Goal: Information Seeking & Learning: Find specific fact

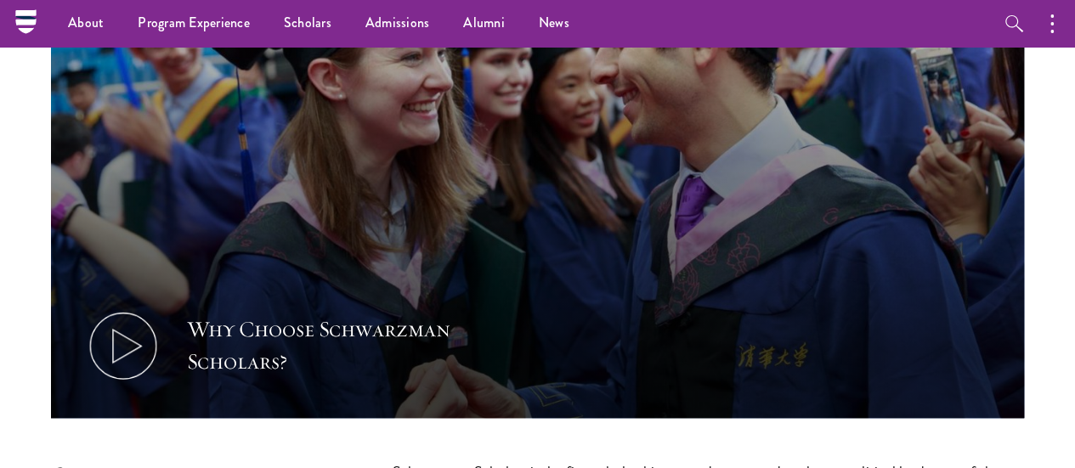
scroll to position [595, 0]
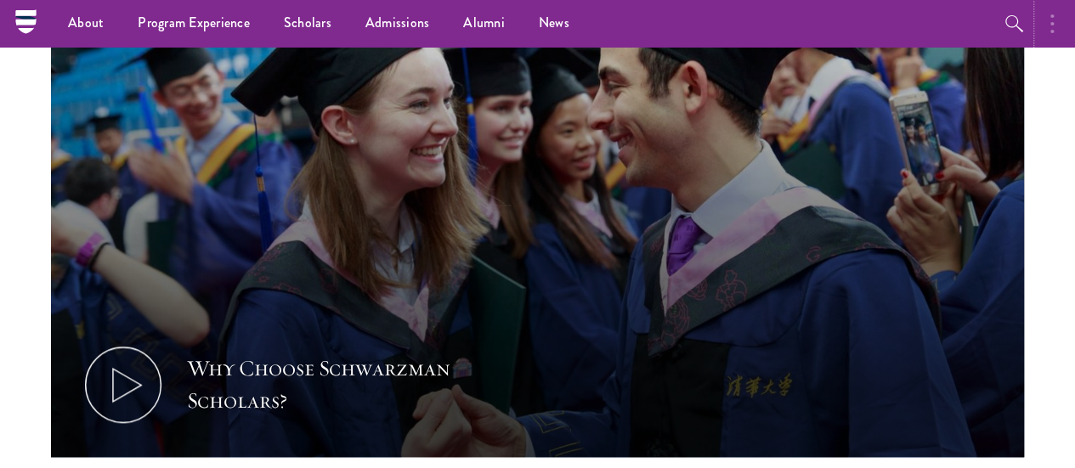
click at [528, 8] on button "button" at bounding box center [1055, 23] width 37 height 47
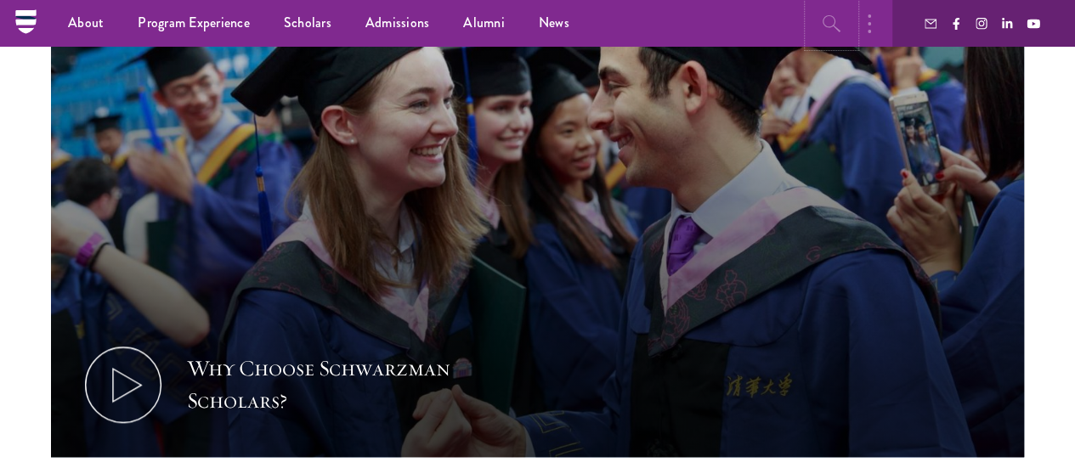
click at [528, 12] on button "button" at bounding box center [831, 23] width 47 height 47
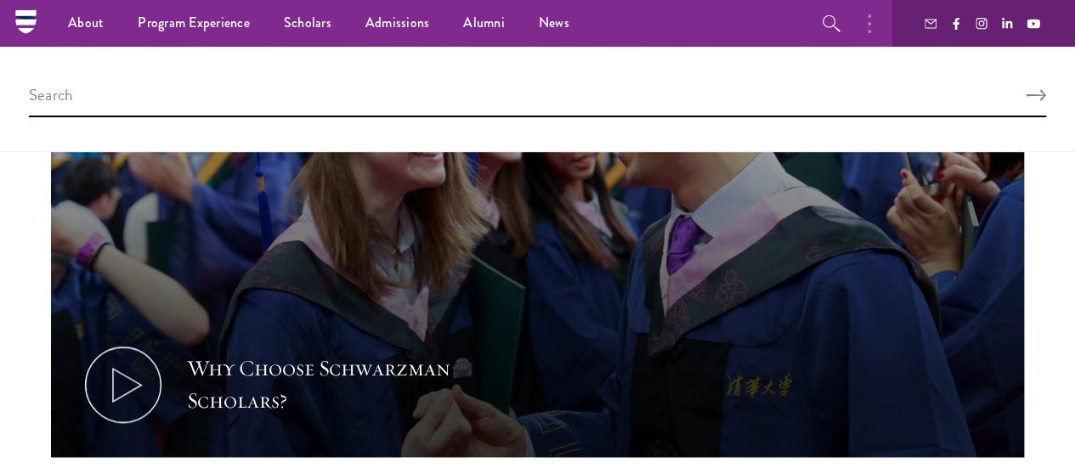
click at [528, 14] on ul "About Overview Leadership Donors Program Experience Overview Curriculum Student…" at bounding box center [442, 23] width 782 height 47
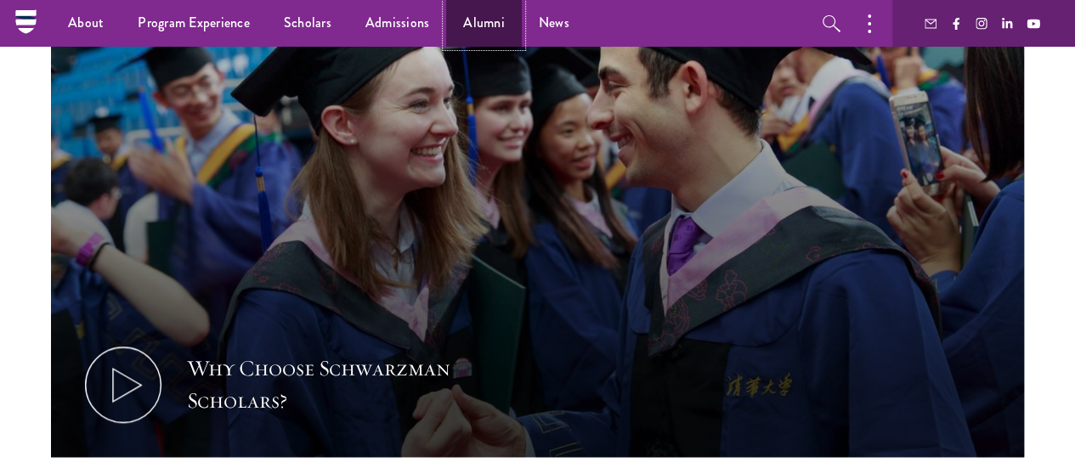
click at [495, 9] on link "Alumni" at bounding box center [484, 23] width 76 height 47
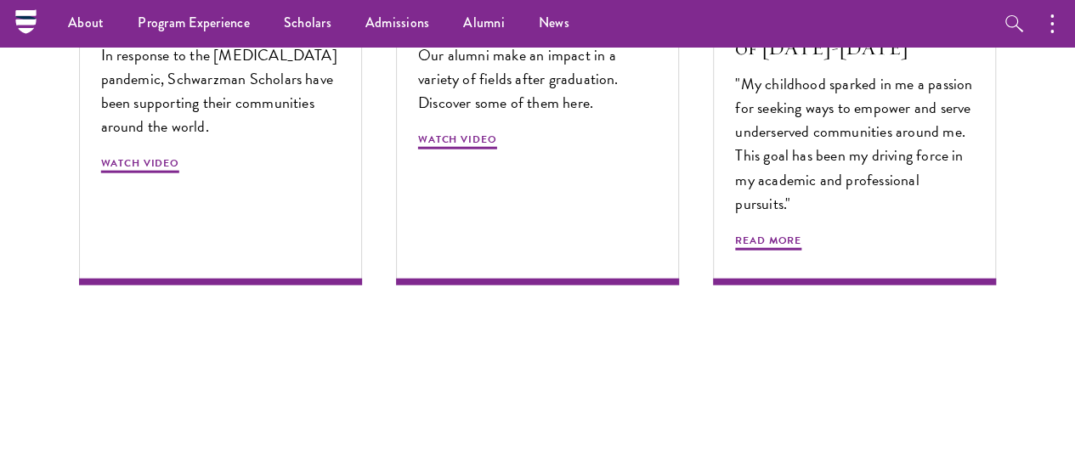
scroll to position [5021, 0]
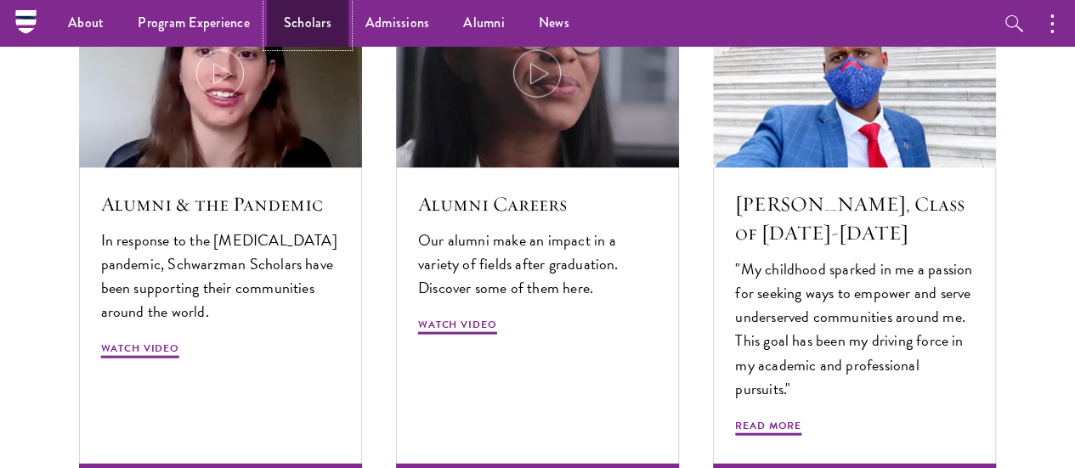
click at [336, 20] on link "Scholars" at bounding box center [308, 23] width 82 height 47
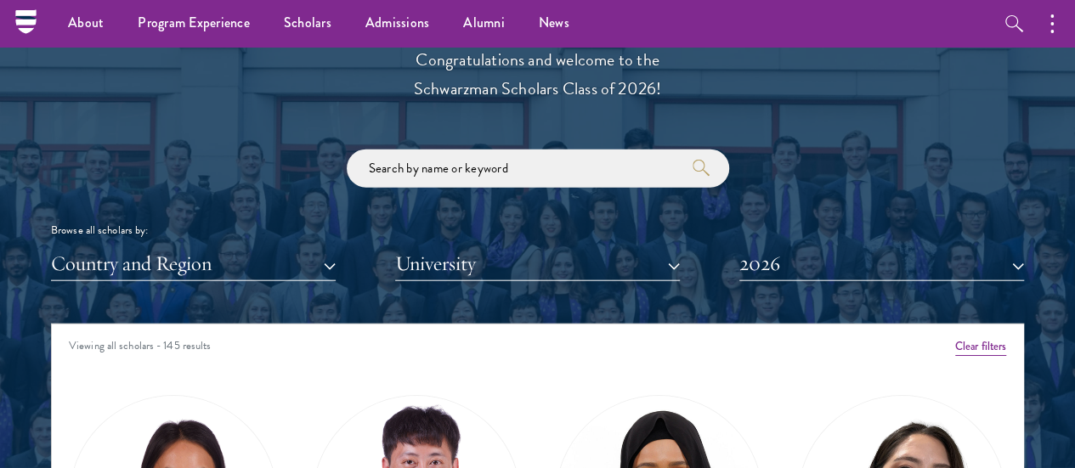
scroll to position [1907, 0]
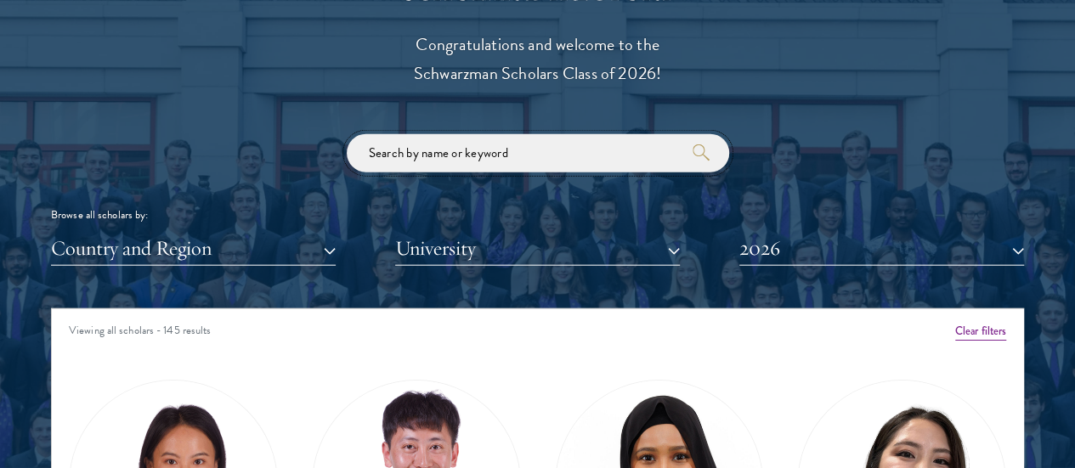
click at [438, 134] on input "search" at bounding box center [538, 153] width 382 height 38
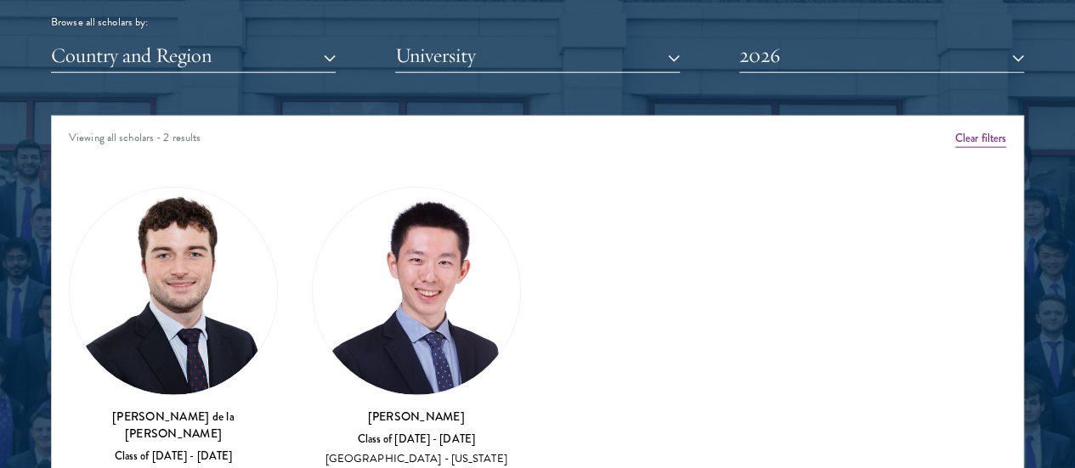
scroll to position [2108, 0]
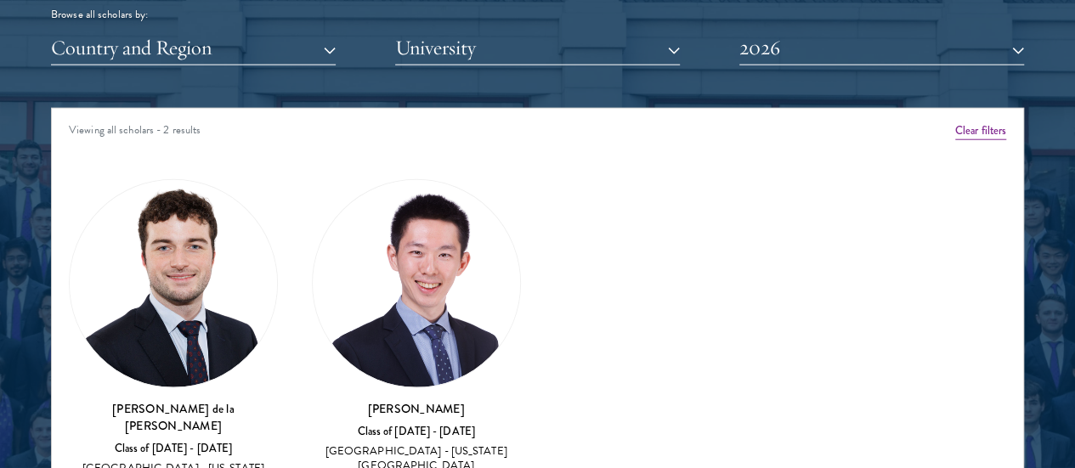
type input "new york uni"
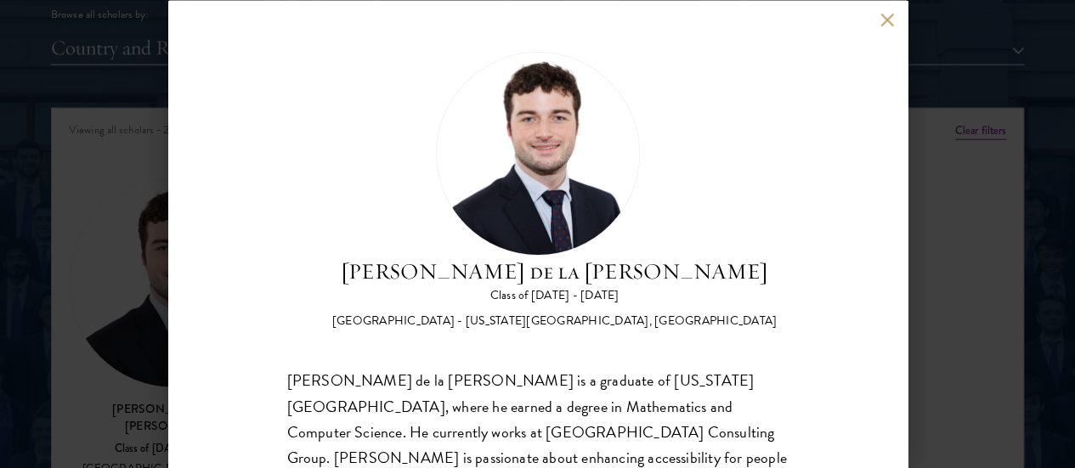
click at [436, 205] on img at bounding box center [538, 153] width 204 height 204
click at [876, 17] on div "Gonzalo de la Cruz Class of 2025 - 2026 Spain - New York University, Abu Dhabi …" at bounding box center [537, 234] width 739 height 468
click at [882, 17] on button at bounding box center [887, 20] width 14 height 14
